Goal: Transaction & Acquisition: Purchase product/service

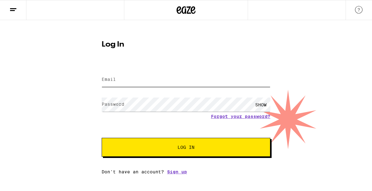
type input "[EMAIL_ADDRESS][DOMAIN_NAME]"
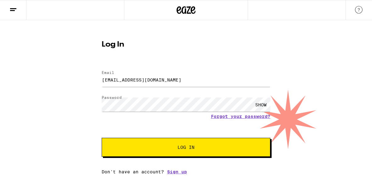
click at [186, 150] on span "Log In" at bounding box center [186, 147] width 17 height 4
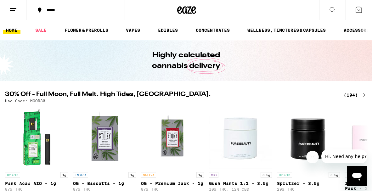
click at [51, 9] on div "*****" at bounding box center [79, 10] width 72 height 4
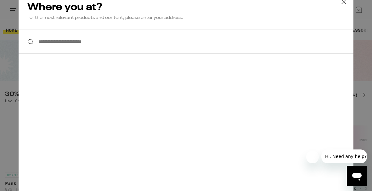
click at [80, 46] on input "**********" at bounding box center [186, 42] width 335 height 24
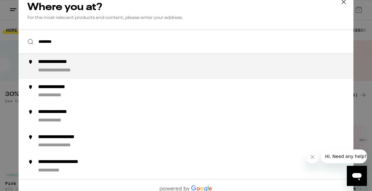
click at [105, 71] on div "**********" at bounding box center [198, 66] width 321 height 15
type input "**********"
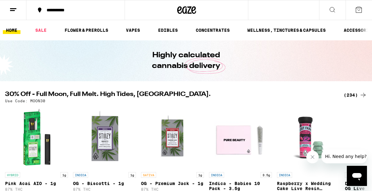
click at [41, 11] on icon at bounding box center [40, 10] width 8 height 8
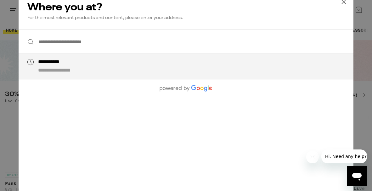
click at [98, 71] on div "**********" at bounding box center [198, 66] width 321 height 15
type input "**********"
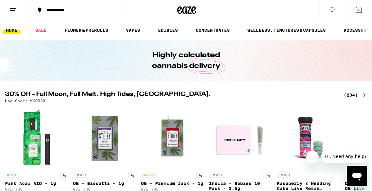
click at [360, 11] on icon at bounding box center [359, 10] width 8 height 8
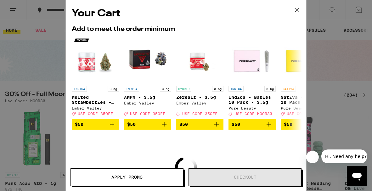
click at [285, 3] on div "Your Cart Add to meet the order minimum INDICA 3.5g Melted Strawberries - 3.5g …" at bounding box center [186, 86] width 241 height 172
click at [297, 10] on icon at bounding box center [296, 9] width 9 height 9
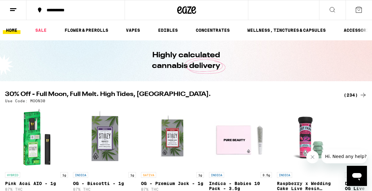
click at [15, 10] on icon at bounding box center [13, 10] width 8 height 8
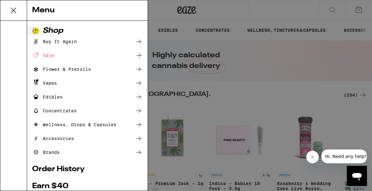
click at [141, 82] on icon at bounding box center [139, 83] width 8 height 8
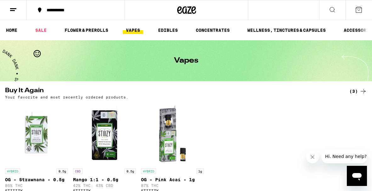
scroll to position [0, 0]
click at [63, 13] on button "**********" at bounding box center [75, 10] width 98 height 19
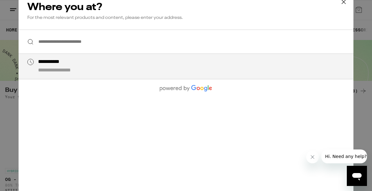
click at [56, 72] on div "**********" at bounding box center [65, 70] width 55 height 7
type input "**********"
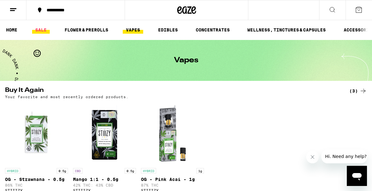
click at [43, 28] on link "SALE" at bounding box center [41, 30] width 18 height 8
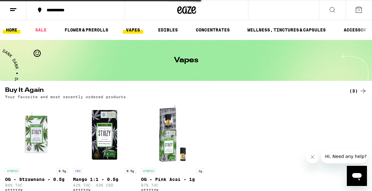
click at [17, 30] on link "HOME" at bounding box center [12, 30] width 18 height 8
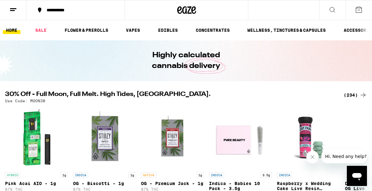
click at [12, 9] on line at bounding box center [13, 9] width 6 height 0
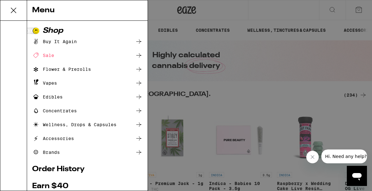
click at [140, 83] on icon at bounding box center [138, 83] width 5 height 4
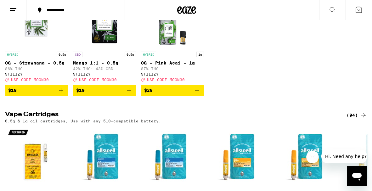
scroll to position [174, 0]
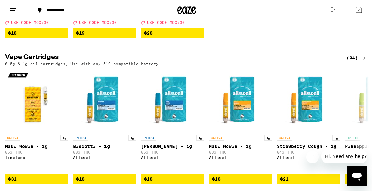
click at [358, 62] on div "(94)" at bounding box center [357, 58] width 20 height 8
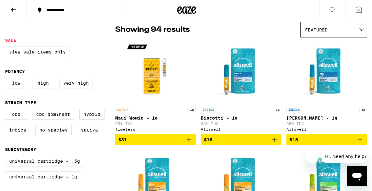
scroll to position [50, 0]
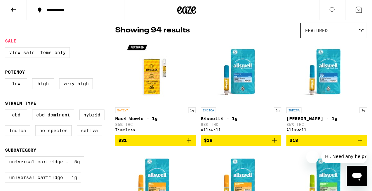
click at [20, 136] on label "Indica" at bounding box center [17, 130] width 25 height 11
click at [7, 111] on input "Indica" at bounding box center [6, 111] width 0 height 0
checkbox input "true"
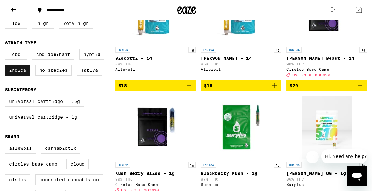
scroll to position [112, 0]
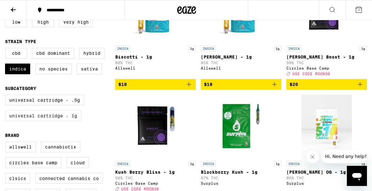
click at [30, 121] on label "Universal Cartridge - 1g" at bounding box center [43, 116] width 76 height 11
click at [7, 96] on input "Universal Cartridge - 1g" at bounding box center [6, 96] width 0 height 0
checkbox input "true"
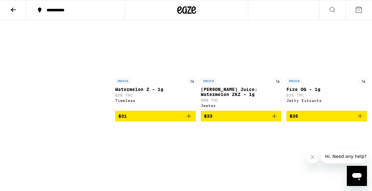
scroll to position [760, 0]
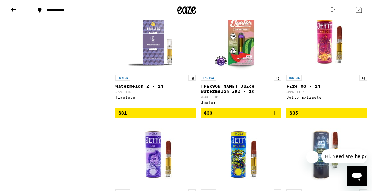
click at [222, 117] on span "$33" at bounding box center [241, 113] width 74 height 8
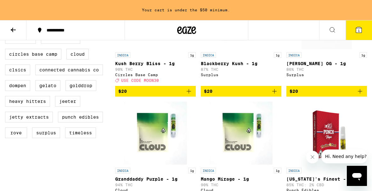
scroll to position [273, 0]
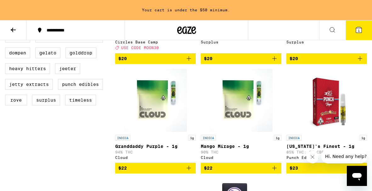
click at [185, 62] on icon "Add to bag" at bounding box center [189, 59] width 8 height 8
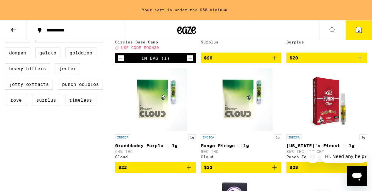
scroll to position [253, 0]
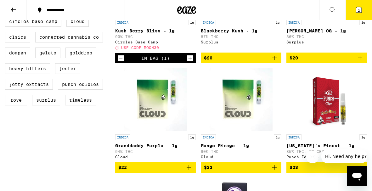
click at [352, 9] on button "2" at bounding box center [359, 10] width 26 height 20
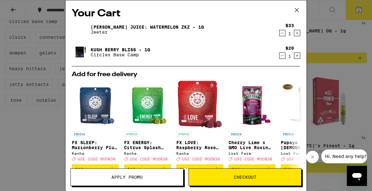
click at [240, 178] on span "Checkout" at bounding box center [245, 177] width 23 height 4
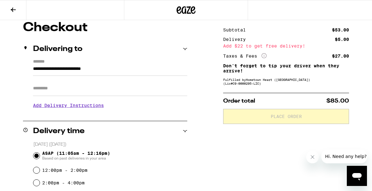
scroll to position [57, 0]
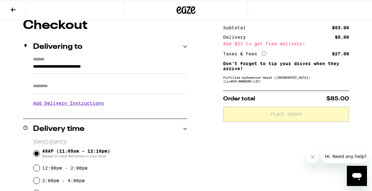
click at [76, 104] on h3 "Add Delivery Instructions" at bounding box center [110, 103] width 154 height 14
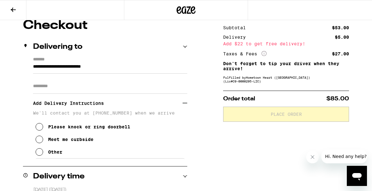
click at [41, 146] on button "Meet me curbside" at bounding box center [65, 139] width 58 height 13
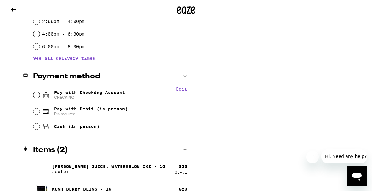
scroll to position [268, 0]
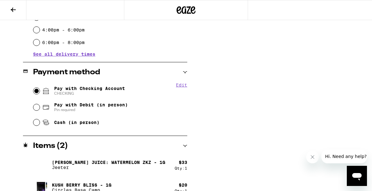
click at [39, 90] on input "Pay with Checking Account CHECKING" at bounding box center [36, 91] width 6 height 6
radio input "true"
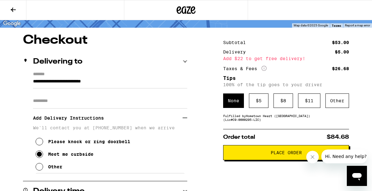
scroll to position [46, 0]
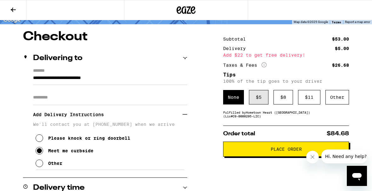
click at [258, 95] on div "$ 5" at bounding box center [259, 97] width 20 height 14
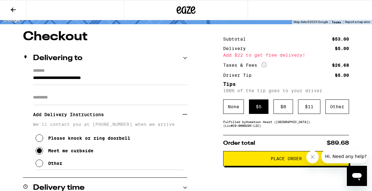
click at [271, 161] on span "Place Order" at bounding box center [286, 159] width 31 height 4
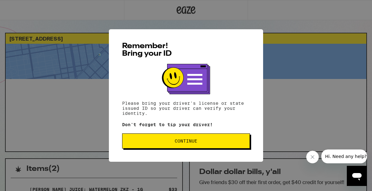
click at [229, 145] on button "Continue" at bounding box center [186, 141] width 128 height 15
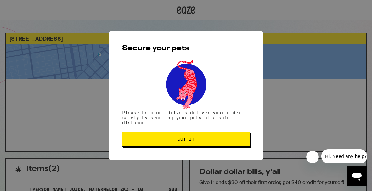
click at [227, 145] on button "Got it" at bounding box center [186, 139] width 128 height 15
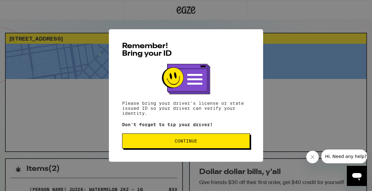
click at [212, 137] on button "Continue" at bounding box center [186, 141] width 128 height 15
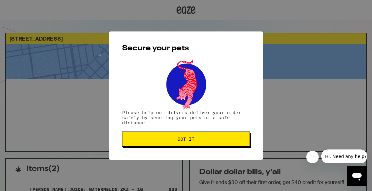
click at [212, 137] on button "Got it" at bounding box center [186, 139] width 128 height 15
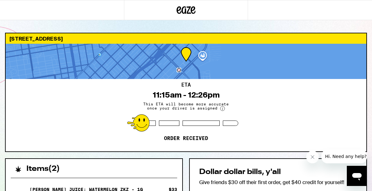
click at [213, 20] on div at bounding box center [186, 10] width 124 height 20
drag, startPoint x: 349, startPoint y: 156, endPoint x: 156, endPoint y: 117, distance: 196.6
click at [322, 150] on html "Hi. Need any help?" at bounding box center [345, 157] width 46 height 14
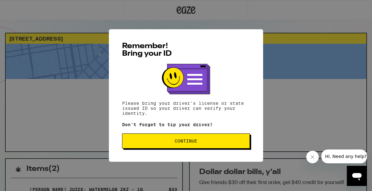
click at [143, 142] on span "Continue" at bounding box center [186, 141] width 117 height 4
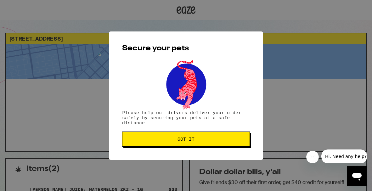
click at [159, 142] on button "Got it" at bounding box center [186, 139] width 128 height 15
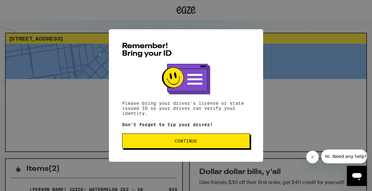
click at [156, 138] on button "Continue" at bounding box center [186, 141] width 128 height 15
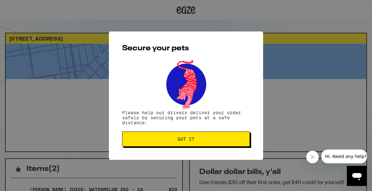
click at [156, 138] on span "Got it" at bounding box center [186, 139] width 117 height 4
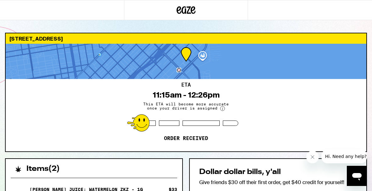
click at [317, 159] on button "Close message from company" at bounding box center [313, 157] width 13 height 13
drag, startPoint x: 180, startPoint y: 68, endPoint x: 240, endPoint y: 69, distance: 60.2
click at [240, 69] on div at bounding box center [186, 61] width 361 height 35
click at [222, 109] on circle at bounding box center [223, 109] width 4 height 4
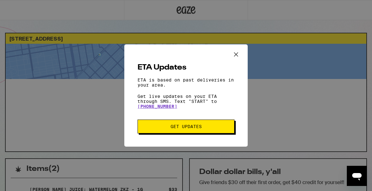
click at [237, 54] on icon "Close ETA information modal" at bounding box center [236, 54] width 9 height 9
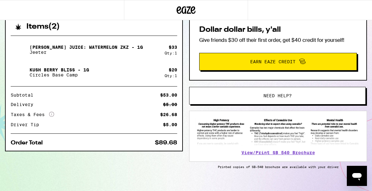
scroll to position [149, 0]
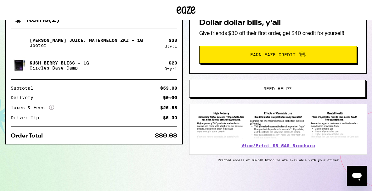
click at [341, 126] on img at bounding box center [278, 125] width 165 height 29
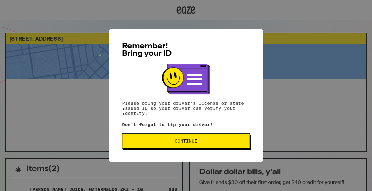
click at [176, 147] on button "Continue" at bounding box center [186, 141] width 128 height 15
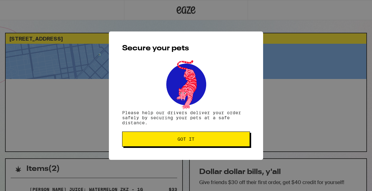
click at [176, 147] on button "Got it" at bounding box center [186, 139] width 128 height 15
